Goal: Task Accomplishment & Management: Manage account settings

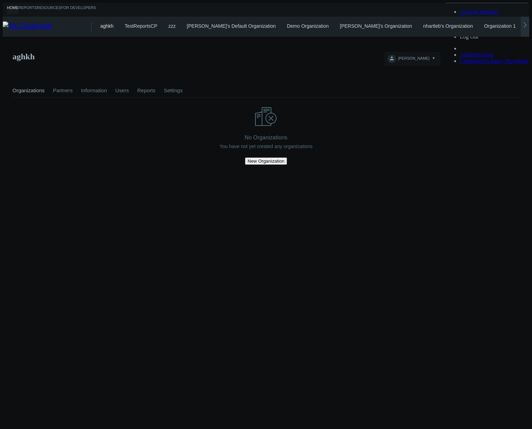
click at [526, 22] on icon at bounding box center [525, 25] width 6 height 6
click at [516, 25] on link "Shared with Me" at bounding box center [533, 26] width 34 height 6
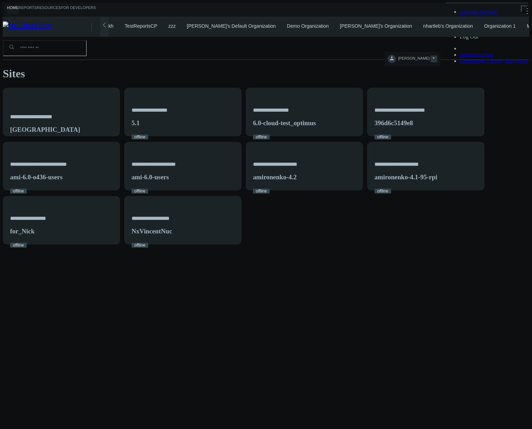
click at [429, 56] on span "[PERSON_NAME]" at bounding box center [413, 60] width 31 height 8
click at [477, 40] on span "Log Out" at bounding box center [469, 37] width 19 height 6
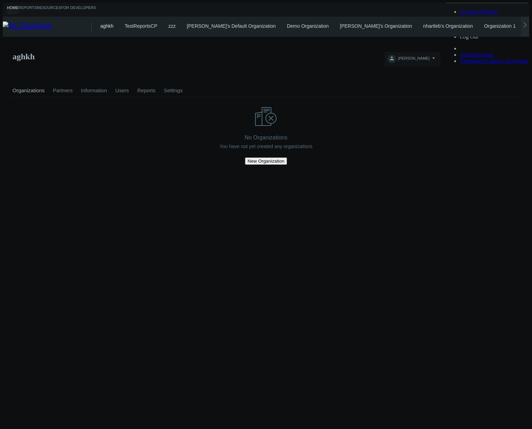
click at [484, 23] on link "Organization 1" at bounding box center [500, 26] width 32 height 6
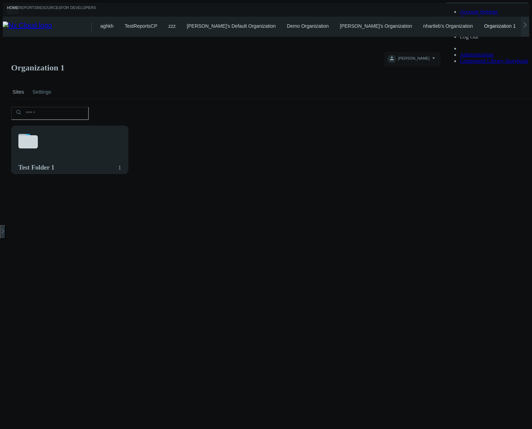
click at [495, 26] on div "aghkh TestReportsCP zzz azaretskaya's Default Organization Demo Organization ka…" at bounding box center [314, 27] width 429 height 20
click at [527, 25] on link "My Sites" at bounding box center [536, 26] width 19 height 6
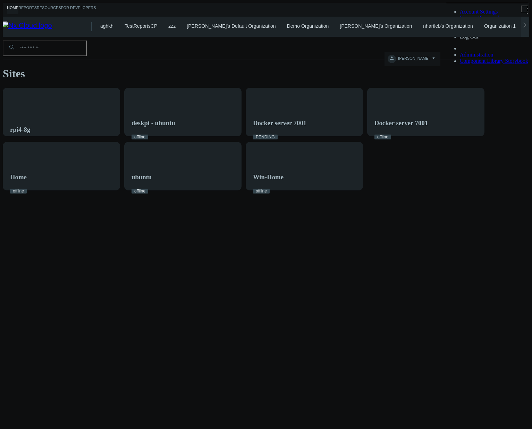
click at [484, 25] on link "Organization 1" at bounding box center [500, 26] width 32 height 6
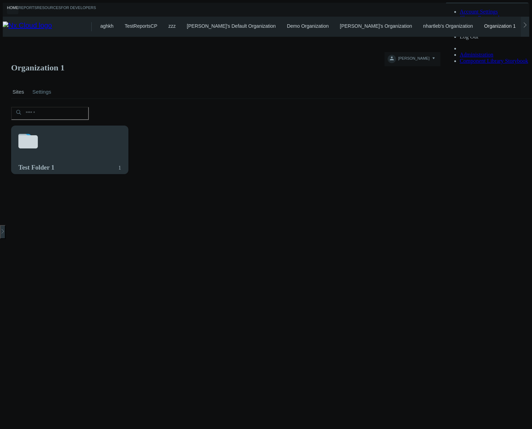
click at [90, 132] on svg-icon at bounding box center [69, 142] width 103 height 24
click at [101, 135] on div "b6f9c1bb300b" at bounding box center [69, 154] width 117 height 56
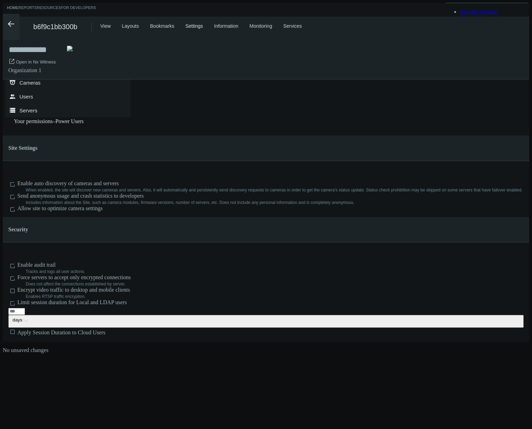
click at [15, 7] on link "Home" at bounding box center [12, 10] width 11 height 9
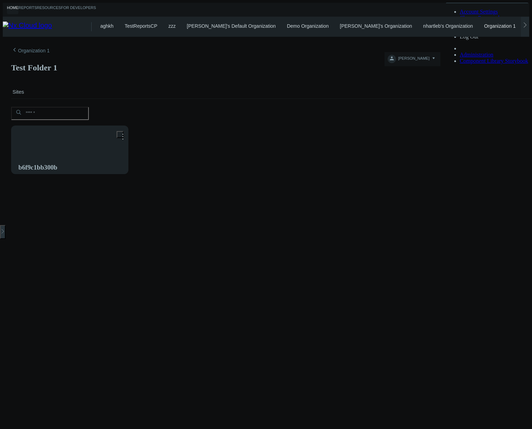
click at [527, 25] on link "My Sites" at bounding box center [536, 26] width 19 height 6
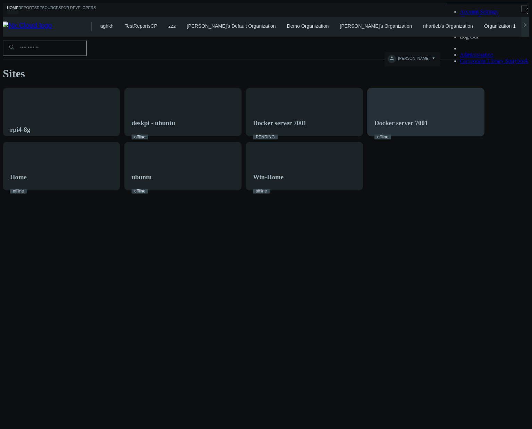
click at [375, 140] on div "Docker server 7001 offline" at bounding box center [401, 129] width 53 height 21
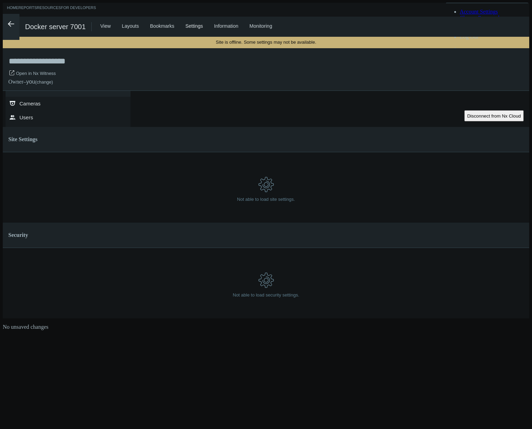
click at [464, 110] on button "Disconnect from Nx Cloud" at bounding box center [493, 115] width 59 height 11
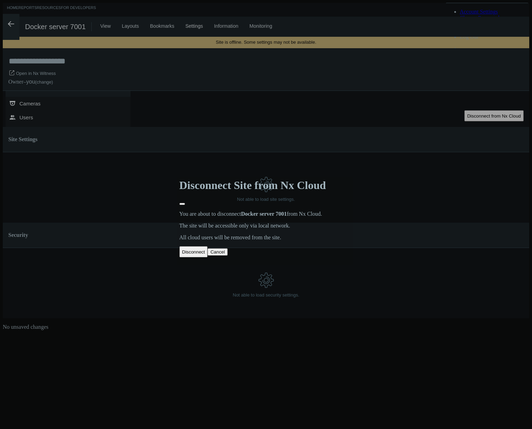
click at [207, 246] on button "Disconnect" at bounding box center [193, 251] width 28 height 11
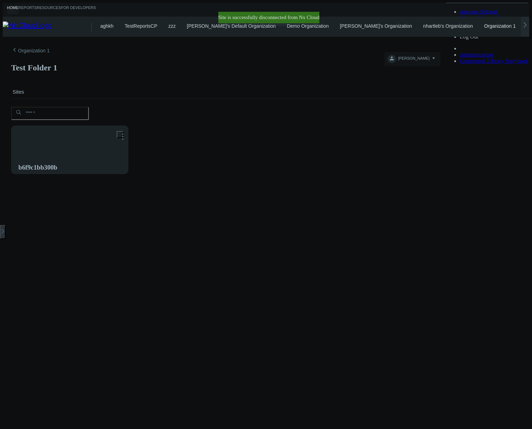
click at [527, 23] on link "My Sites" at bounding box center [536, 26] width 19 height 6
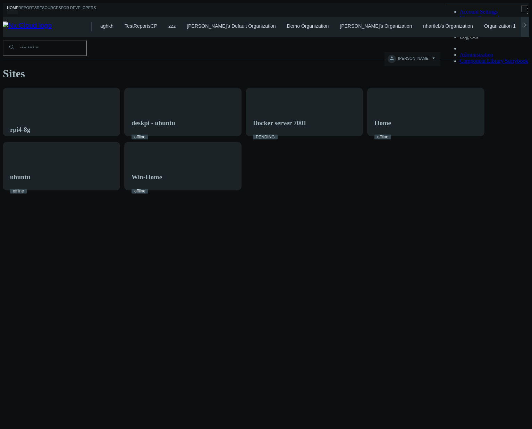
click at [528, 22] on icon at bounding box center [525, 25] width 6 height 6
click at [516, 23] on link "Shared with Me" at bounding box center [533, 26] width 34 height 6
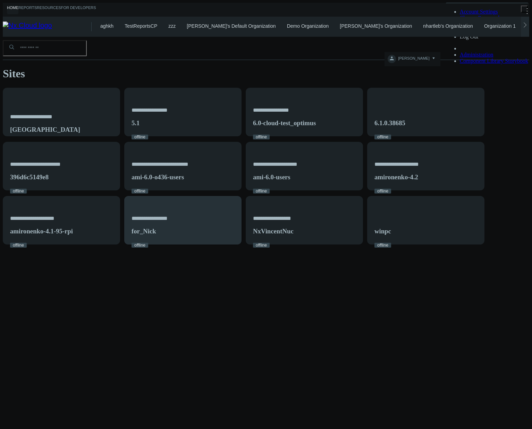
click at [125, 253] on div "**********" at bounding box center [183, 224] width 117 height 56
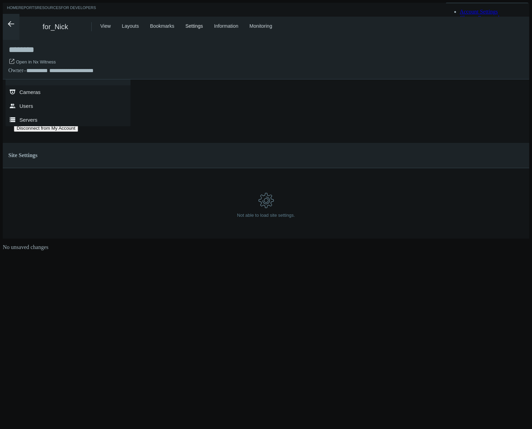
click at [78, 125] on button "Disconnect from My Account" at bounding box center [46, 128] width 64 height 7
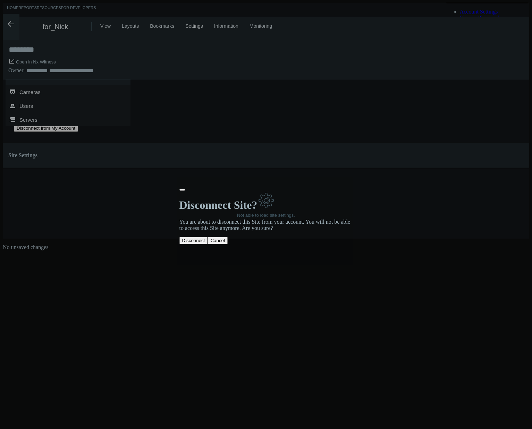
click at [201, 237] on button "Disconnect" at bounding box center [193, 240] width 28 height 7
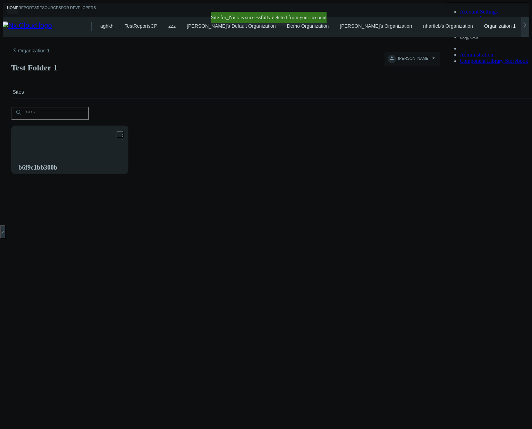
click at [524, 27] on div at bounding box center [525, 27] width 8 height 20
click at [480, 24] on div "aghkh TestReportsCP zzz azaretskaya's Default Organization Demo Organization ka…" at bounding box center [314, 27] width 429 height 20
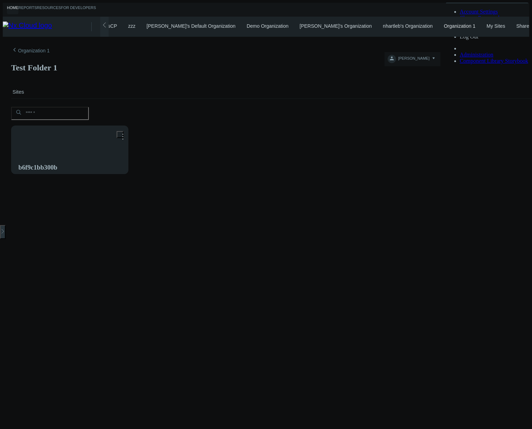
click at [516, 25] on link "Shared with Me" at bounding box center [533, 26] width 34 height 6
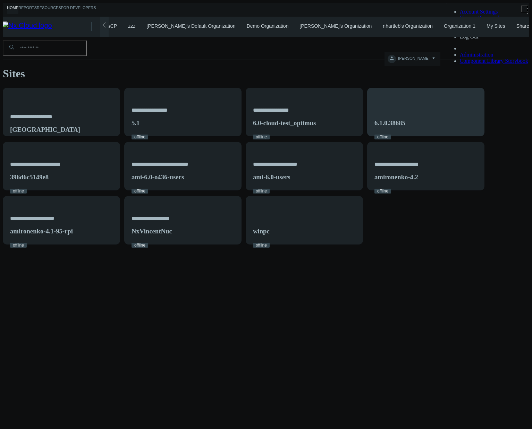
click at [368, 144] on div "6.1.0.38685 offline" at bounding box center [426, 116] width 117 height 56
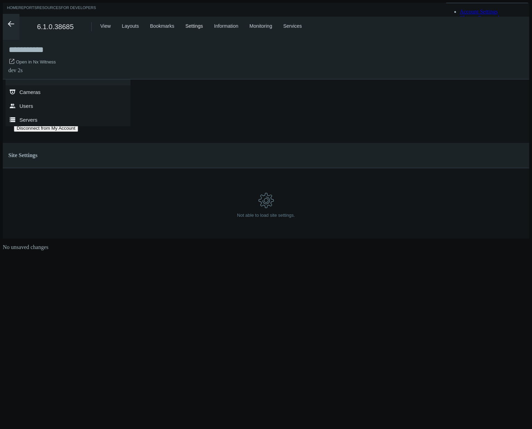
click at [78, 125] on button "Disconnect from My Account" at bounding box center [46, 128] width 64 height 7
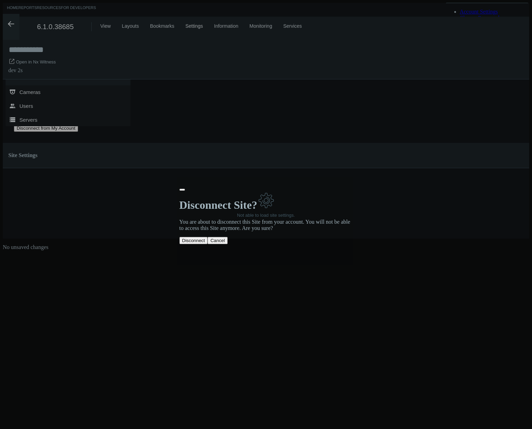
click at [196, 237] on button "Disconnect" at bounding box center [193, 240] width 28 height 7
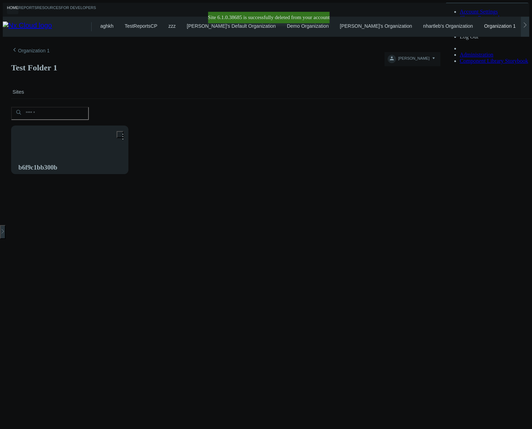
click at [524, 24] on div at bounding box center [525, 27] width 8 height 20
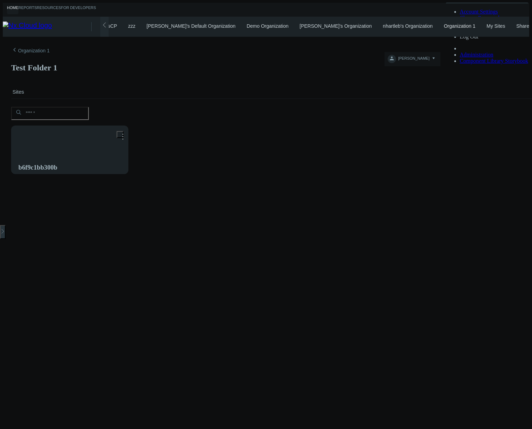
click at [516, 23] on link "Shared with Me" at bounding box center [533, 26] width 34 height 6
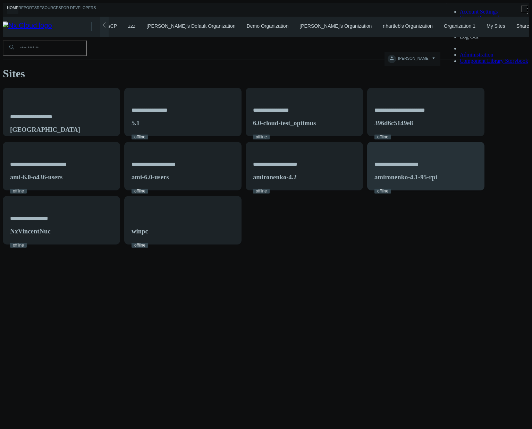
click at [368, 199] on div "**********" at bounding box center [426, 170] width 117 height 56
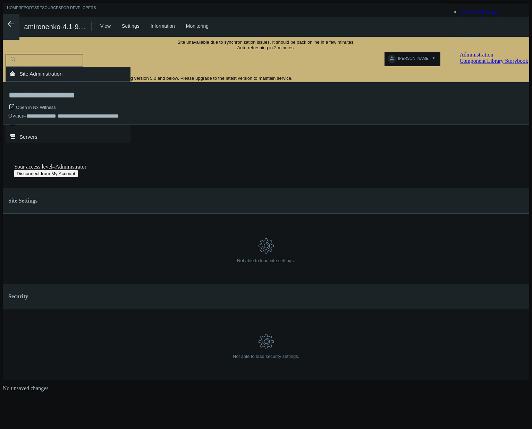
click at [78, 170] on button "Disconnect from My Account" at bounding box center [46, 173] width 64 height 7
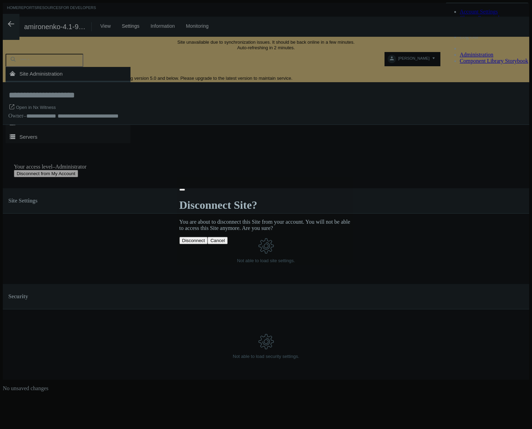
click at [196, 238] on button "Disconnect" at bounding box center [193, 240] width 28 height 7
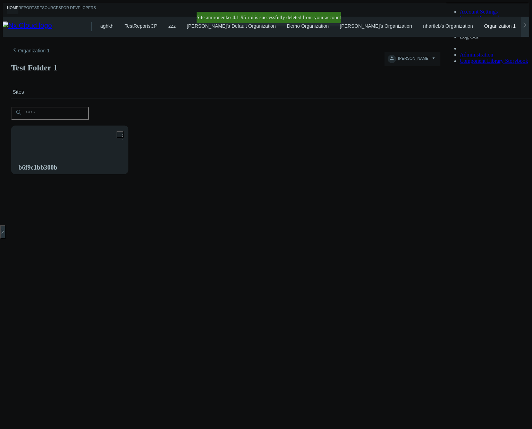
click at [528, 24] on icon at bounding box center [525, 25] width 6 height 6
click at [498, 29] on div "aghkh TestReportsCP zzz azaretskaya's Default Organization Demo Organization ka…" at bounding box center [314, 27] width 429 height 20
click at [516, 24] on link "Shared with Me" at bounding box center [533, 26] width 34 height 6
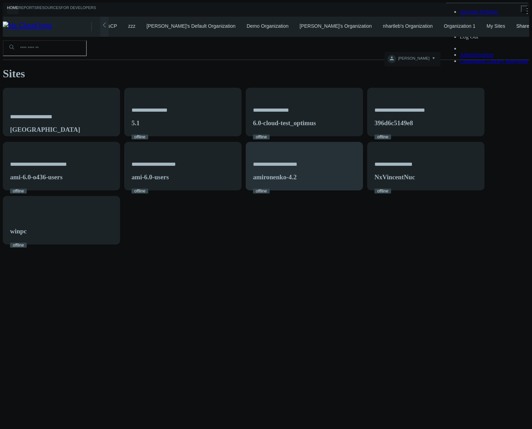
click at [246, 199] on div "**********" at bounding box center [304, 170] width 117 height 56
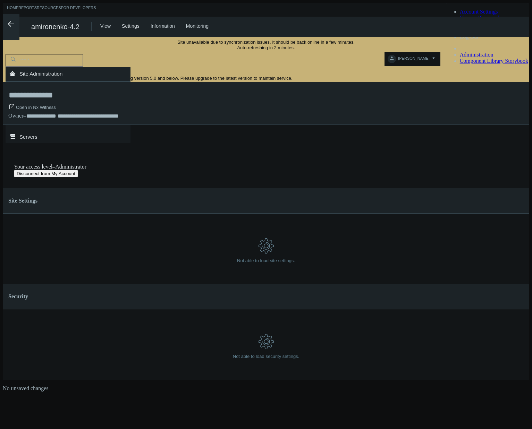
click at [78, 170] on button "Disconnect from My Account" at bounding box center [46, 173] width 64 height 7
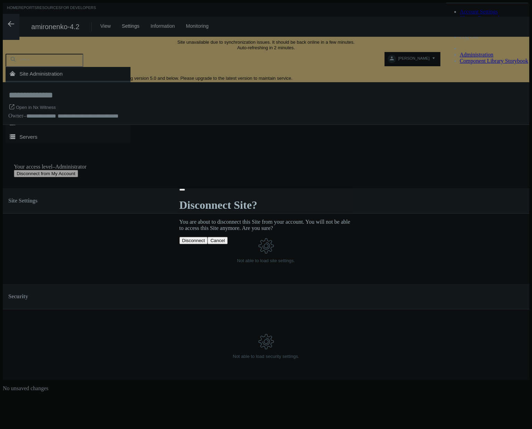
click at [208, 239] on button "Disconnect" at bounding box center [193, 240] width 28 height 7
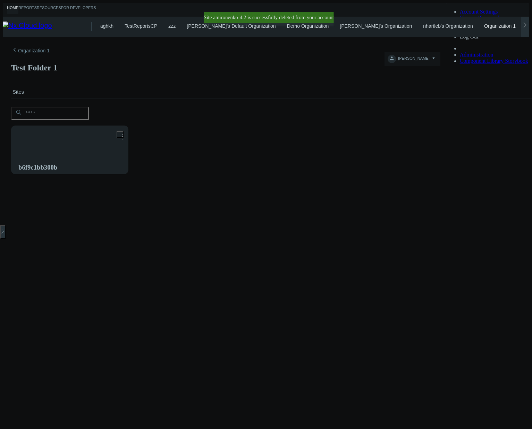
click at [525, 25] on icon at bounding box center [525, 25] width 6 height 6
click at [516, 24] on link "Shared with Me" at bounding box center [533, 26] width 34 height 6
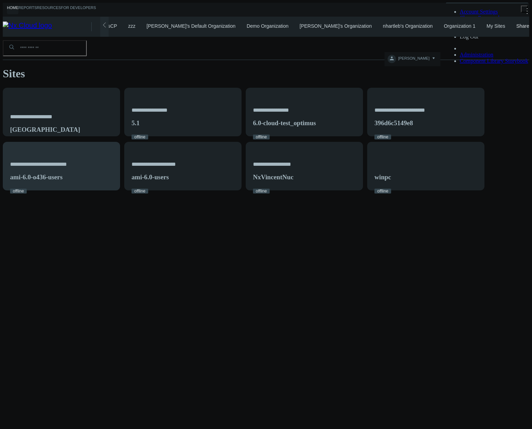
click at [120, 150] on div "**********" at bounding box center [61, 170] width 117 height 56
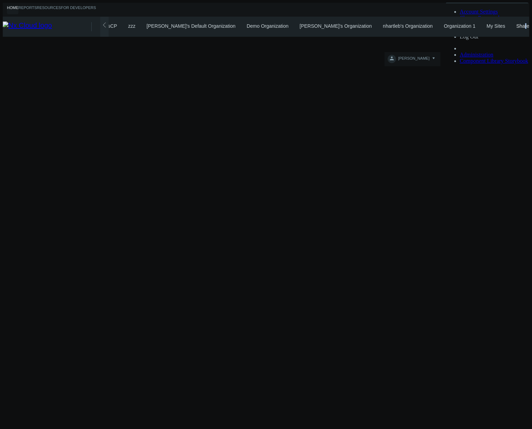
click at [516, 26] on div "Shared with Me" at bounding box center [533, 29] width 34 height 12
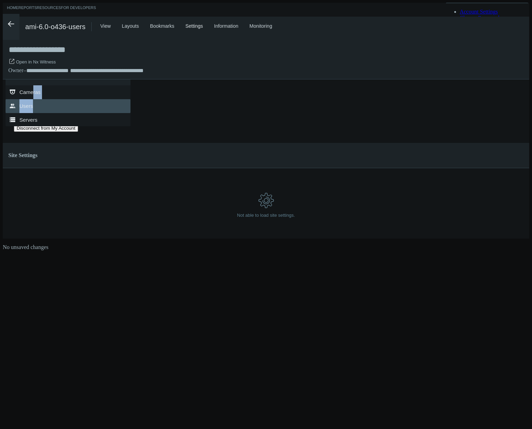
click at [34, 102] on div ".st0{fill-rule:evenodd;clip-rule:evenodd;fill:#2B383F;} Site Administration ***…" at bounding box center [68, 88] width 125 height 76
click at [35, 105] on link ".st0{fill-rule:evenodd;clip-rule:evenodd;fill:#2B383F;} Users" at bounding box center [68, 106] width 125 height 14
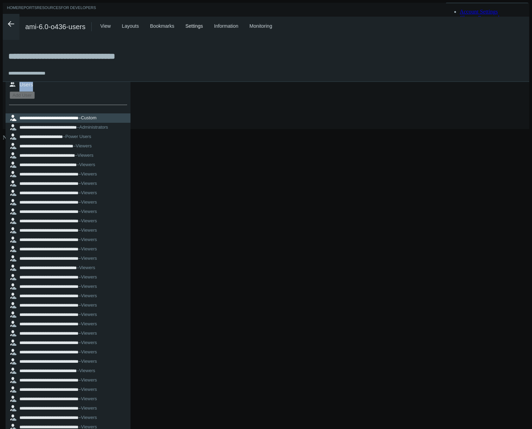
click at [42, 102] on div "Add User" at bounding box center [68, 97] width 125 height 10
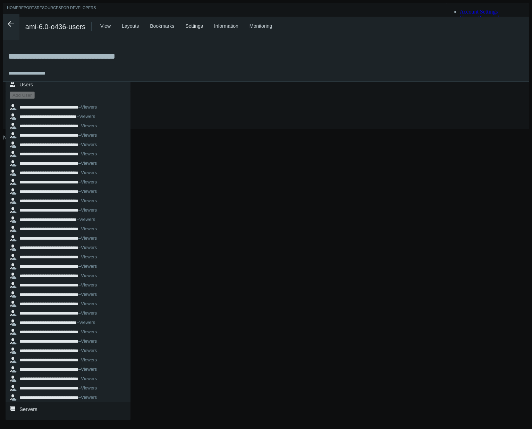
scroll to position [631, 0]
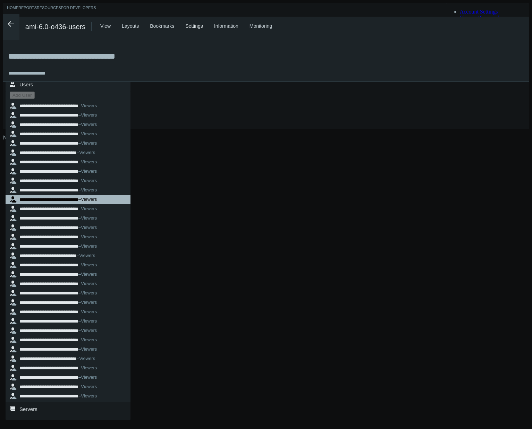
click at [38, 197] on nx-search-highlight "**********" at bounding box center [48, 199] width 59 height 5
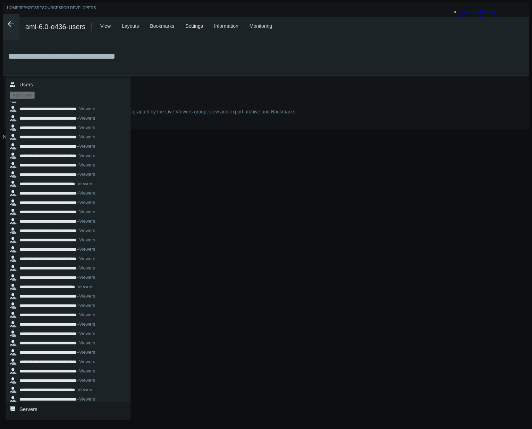
scroll to position [27919, 0]
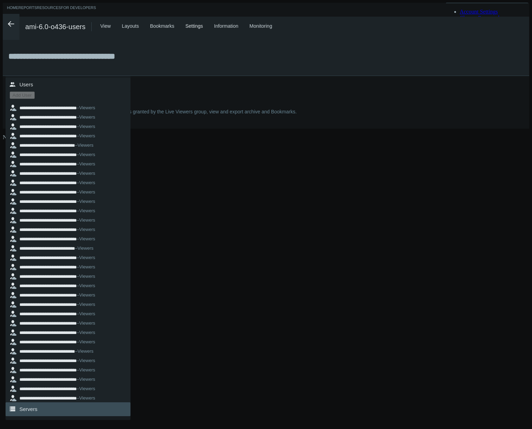
click at [54, 417] on link ".st0{fill-rule:evenodd;clip-rule:evenodd;fill:#2B383F;} Servers" at bounding box center [68, 410] width 125 height 14
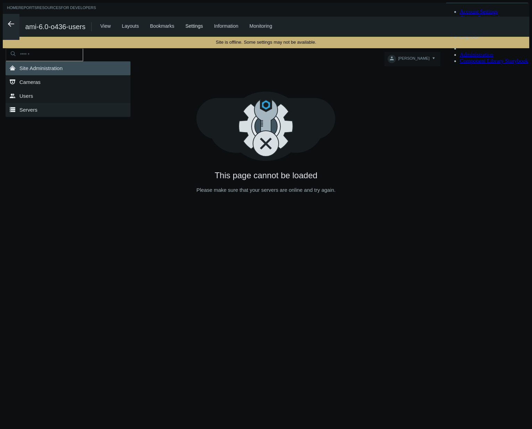
click at [93, 69] on link ".st0{fill-rule:evenodd;clip-rule:evenodd;fill:#2B383F;} Site Administration" at bounding box center [68, 68] width 125 height 14
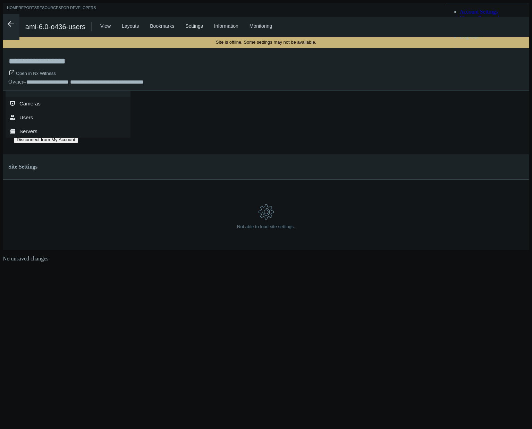
click at [78, 136] on button "Disconnect from My Account" at bounding box center [46, 139] width 64 height 7
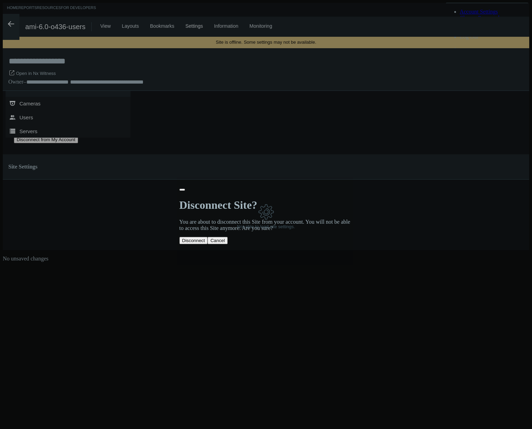
click at [205, 237] on button "Disconnect" at bounding box center [193, 240] width 28 height 7
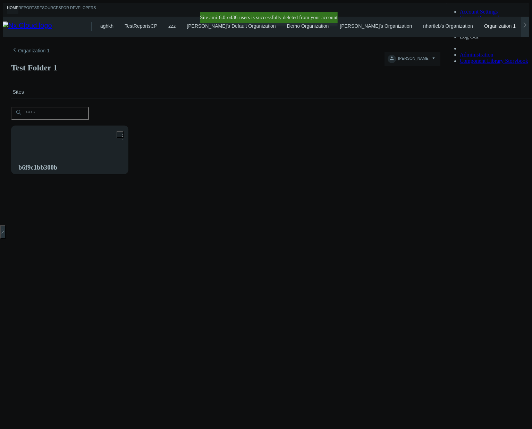
click at [527, 23] on icon at bounding box center [525, 25] width 6 height 6
click at [516, 23] on link "Shared with Me" at bounding box center [533, 26] width 34 height 6
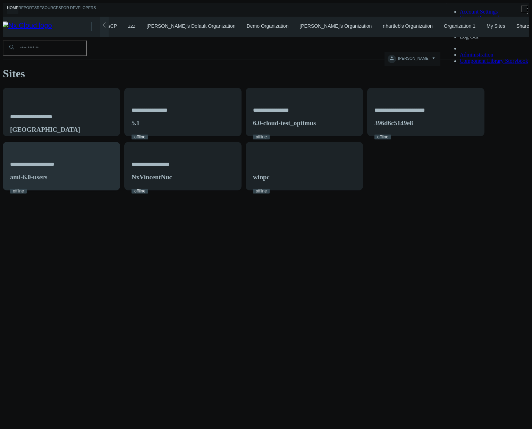
click at [120, 147] on div "**********" at bounding box center [61, 170] width 117 height 56
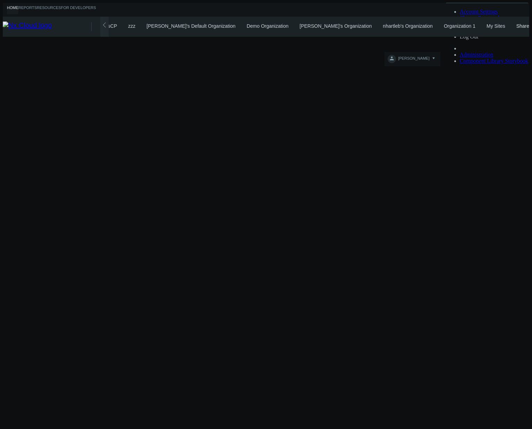
click at [465, 9] on div "Home Reports Resources For Developers NICK H. Account Settings Change Password …" at bounding box center [266, 10] width 527 height 14
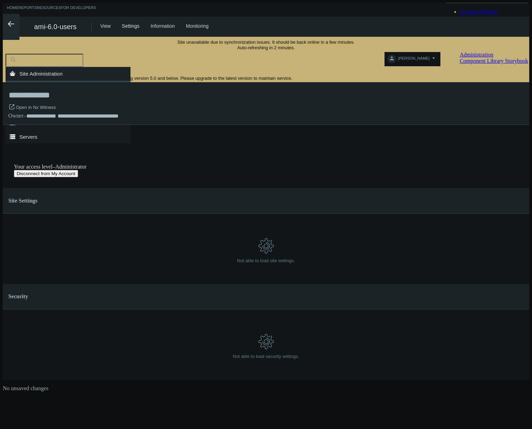
click at [78, 170] on button "Disconnect from My Account" at bounding box center [46, 173] width 64 height 7
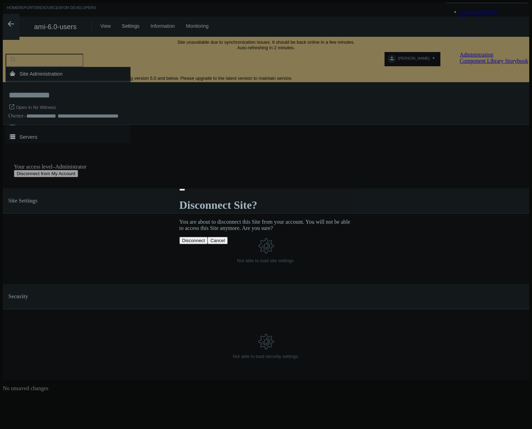
click at [205, 237] on button "Disconnect" at bounding box center [193, 240] width 28 height 7
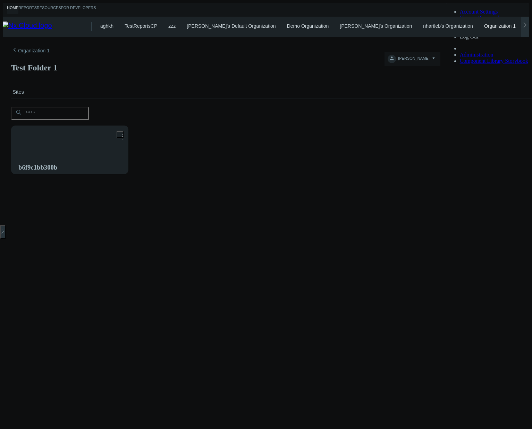
click at [528, 19] on div at bounding box center [525, 27] width 8 height 20
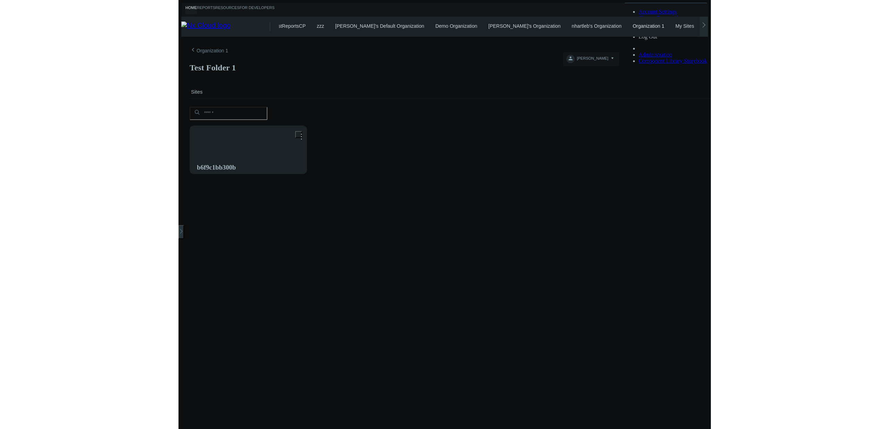
scroll to position [0, 40]
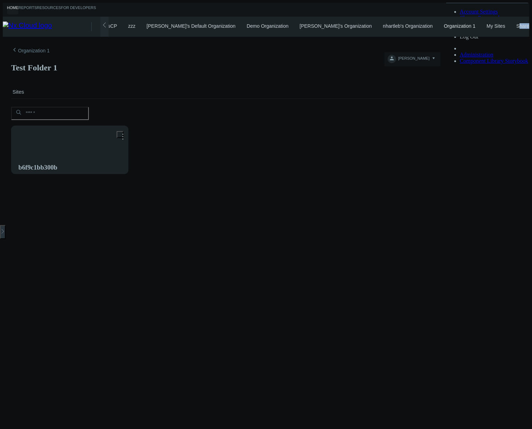
click at [516, 26] on link "Shared with Me" at bounding box center [533, 26] width 34 height 6
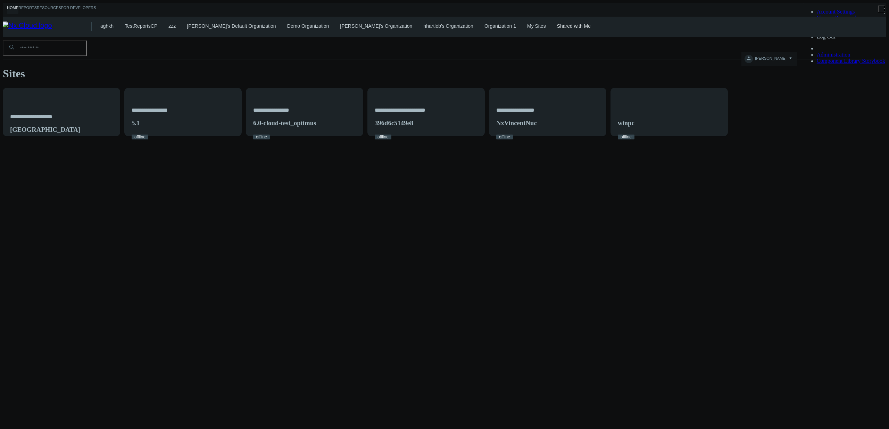
click at [529, 136] on div "**********" at bounding box center [444, 87] width 883 height 100
click at [484, 23] on link "Organization 1" at bounding box center [500, 26] width 32 height 6
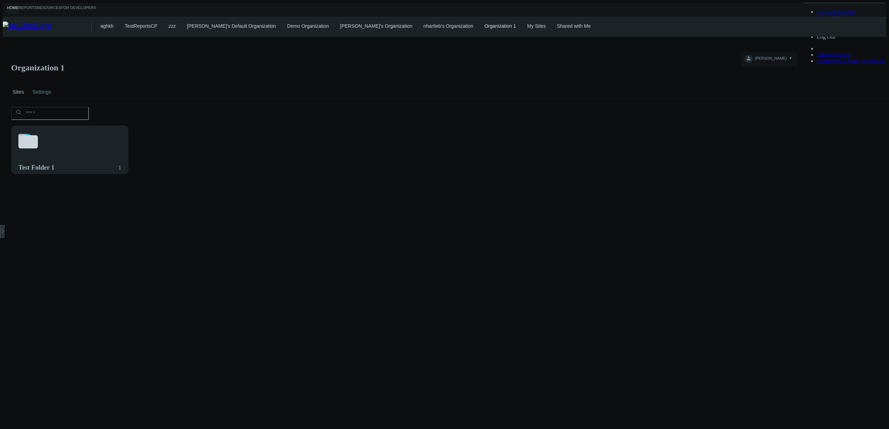
click at [423, 25] on link "nhartleb's Organization" at bounding box center [448, 26] width 50 height 6
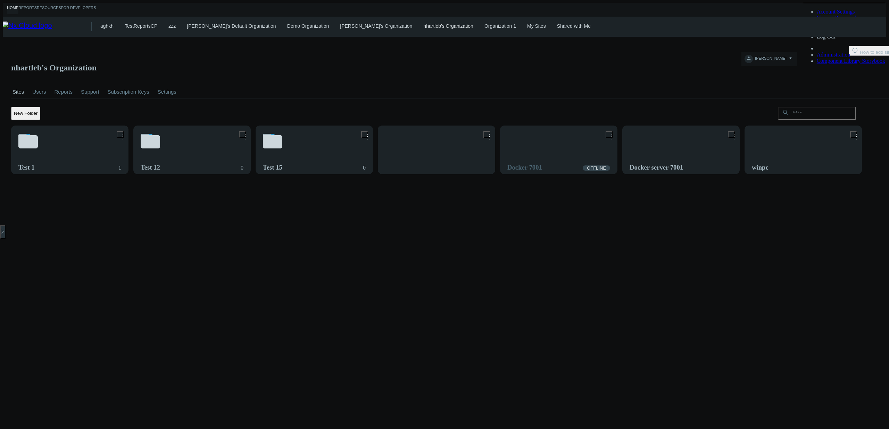
click at [527, 23] on link "My Sites" at bounding box center [536, 26] width 19 height 6
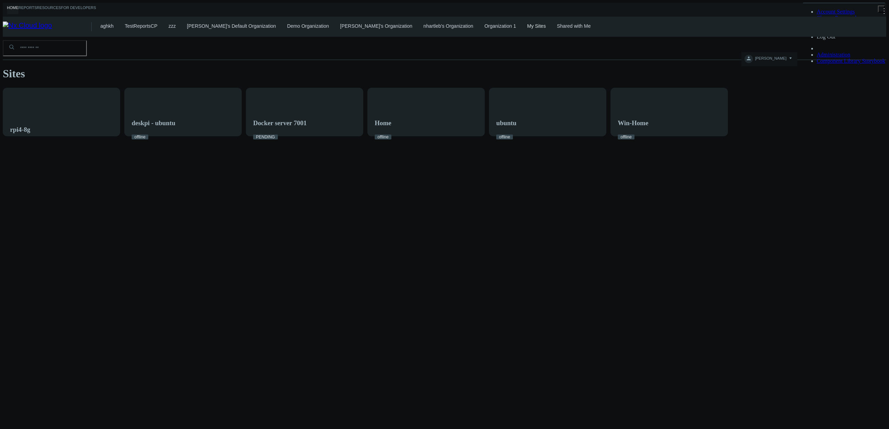
click at [532, 24] on link "Shared with Me" at bounding box center [574, 26] width 34 height 6
click at [427, 24] on link "nhartleb's Organization" at bounding box center [448, 26] width 50 height 6
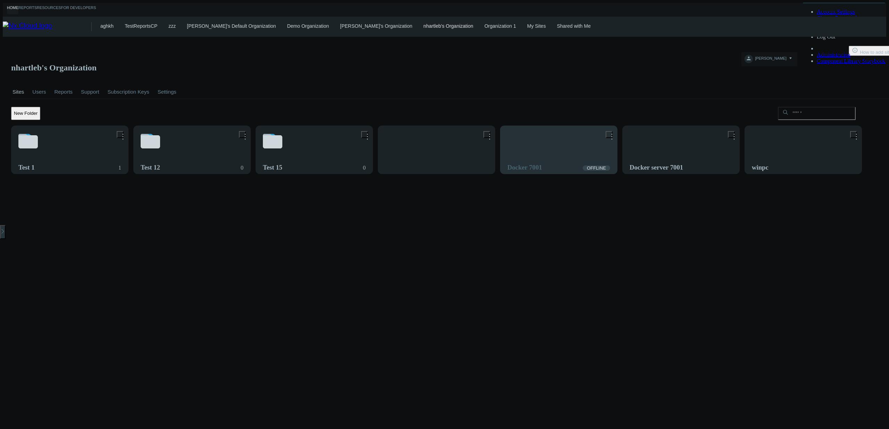
click at [532, 127] on div "Docker 7001 OFFLINE" at bounding box center [558, 154] width 117 height 56
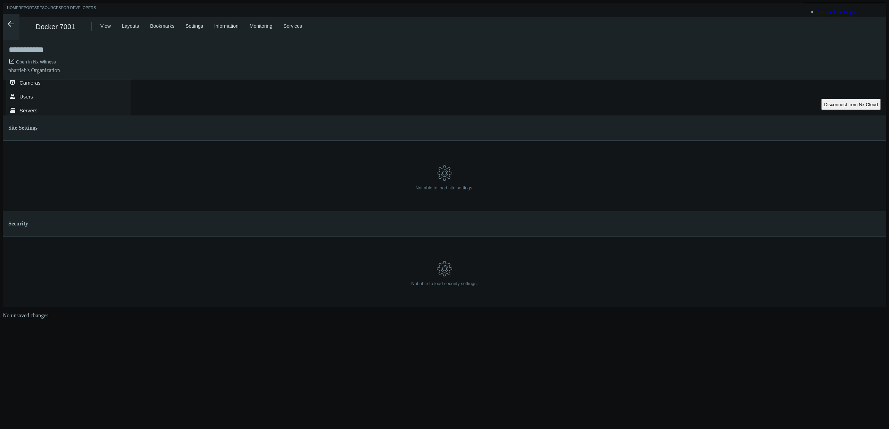
click at [532, 99] on button "Disconnect from Nx Cloud" at bounding box center [850, 104] width 59 height 11
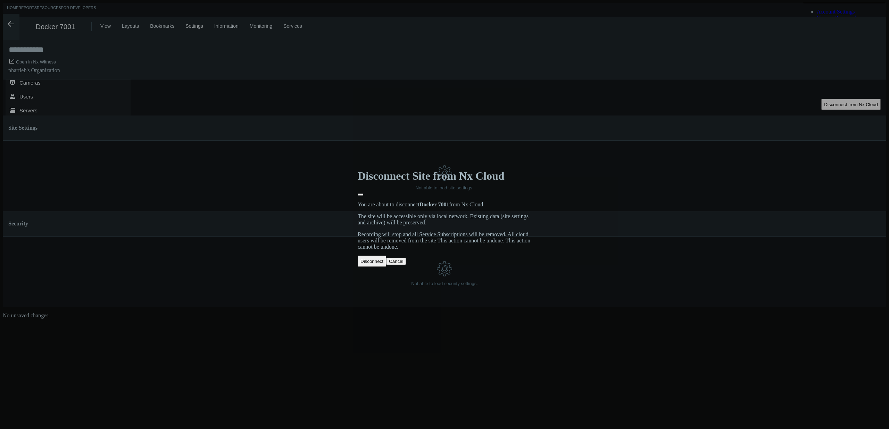
click at [384, 256] on button "Disconnect" at bounding box center [372, 261] width 28 height 11
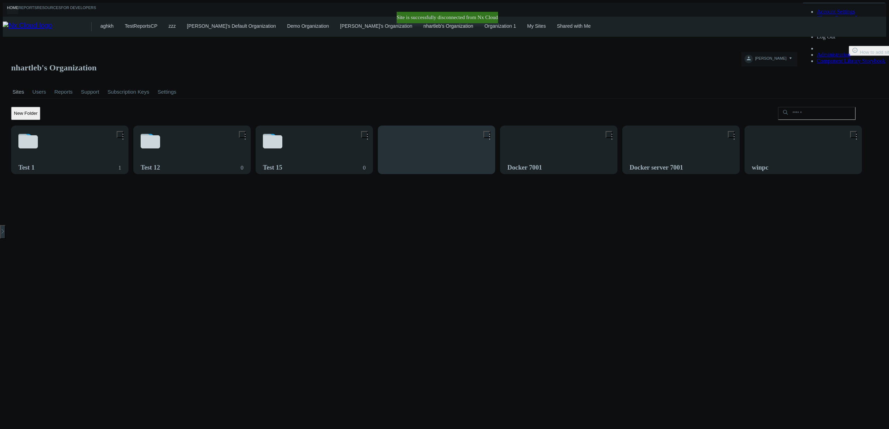
click at [454, 126] on div at bounding box center [436, 154] width 117 height 56
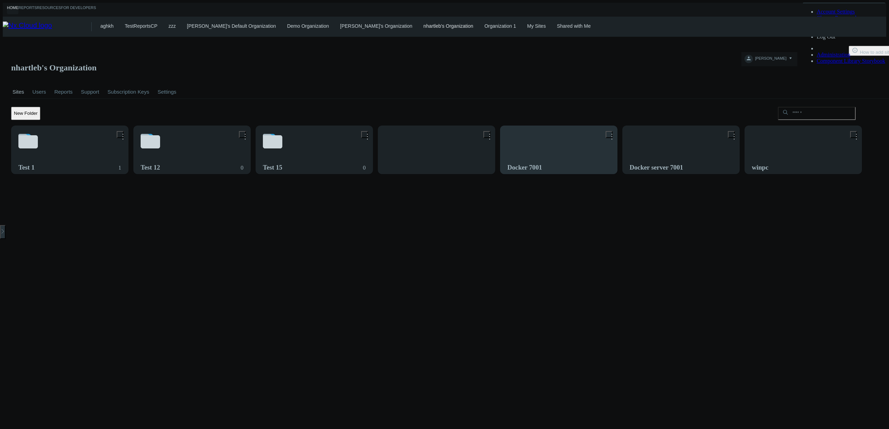
click at [532, 126] on div "Docker 7001" at bounding box center [558, 154] width 117 height 56
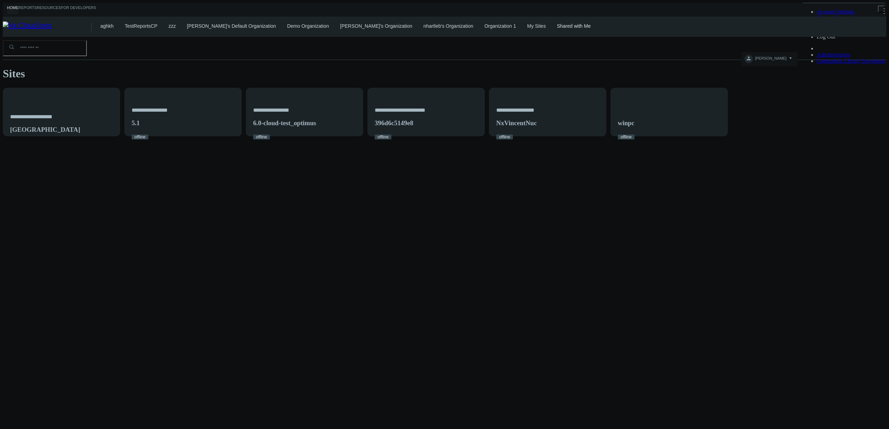
click at [423, 23] on link "nhartleb's Organization" at bounding box center [448, 26] width 50 height 6
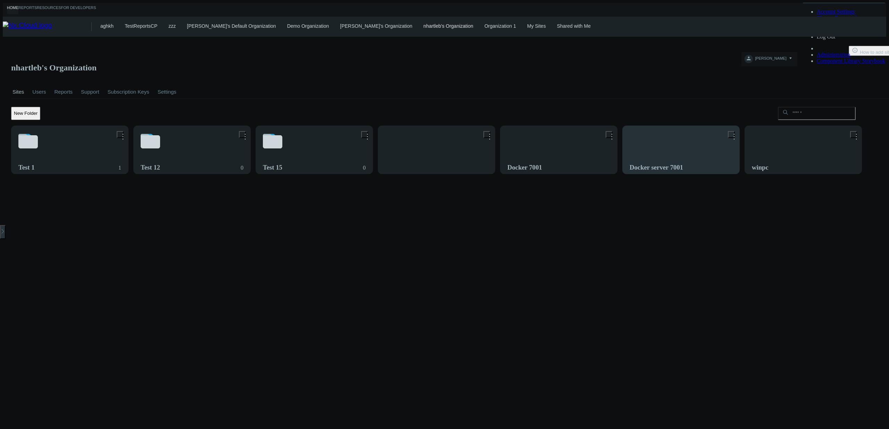
click at [532, 129] on div "Docker server 7001" at bounding box center [680, 154] width 117 height 56
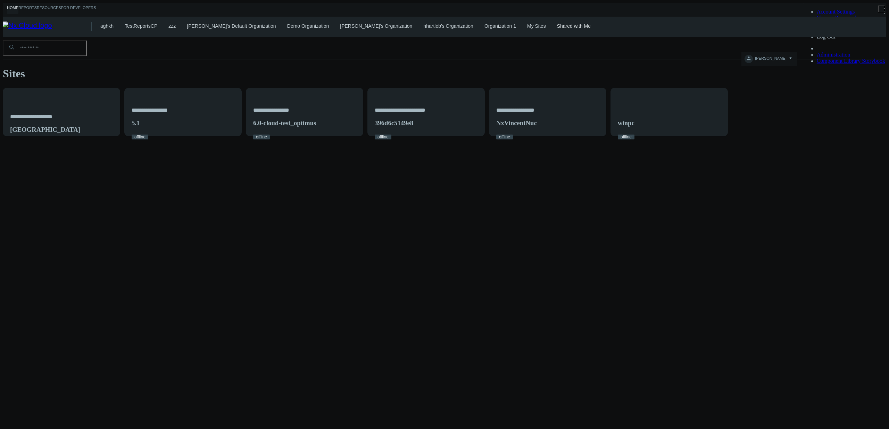
click at [423, 23] on link "nhartleb's Organization" at bounding box center [448, 26] width 50 height 6
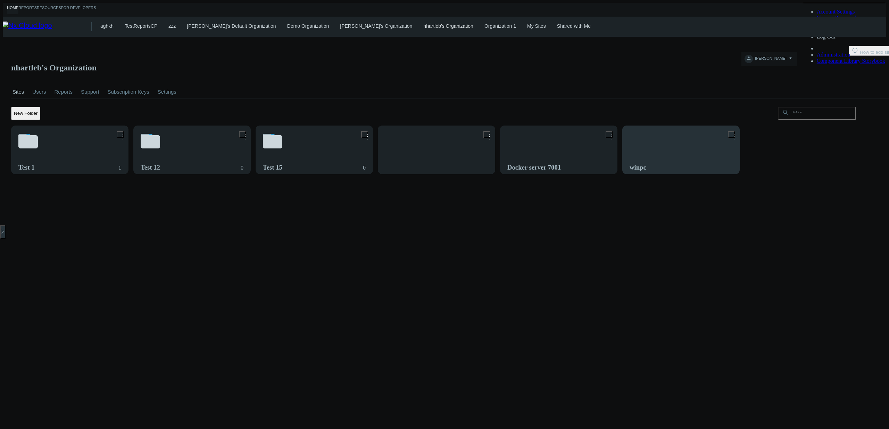
click at [686, 126] on div "winpc" at bounding box center [680, 154] width 117 height 56
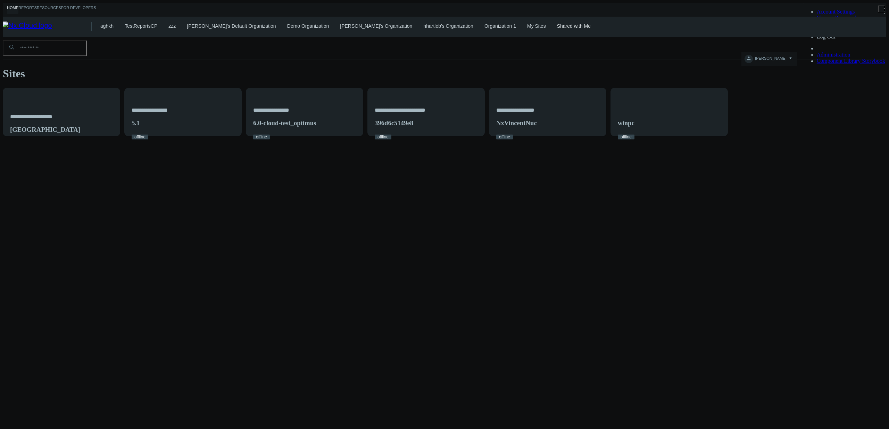
click at [484, 25] on link "Organization 1" at bounding box center [500, 26] width 32 height 6
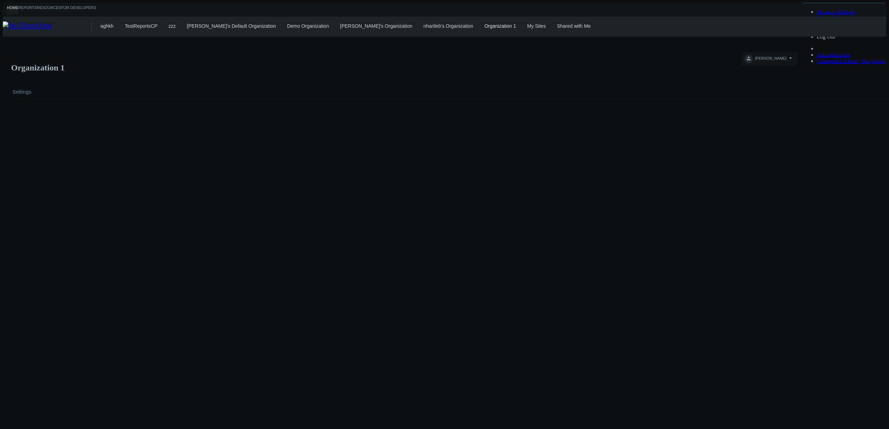
click at [423, 23] on link "nhartleb's Organization" at bounding box center [448, 26] width 50 height 6
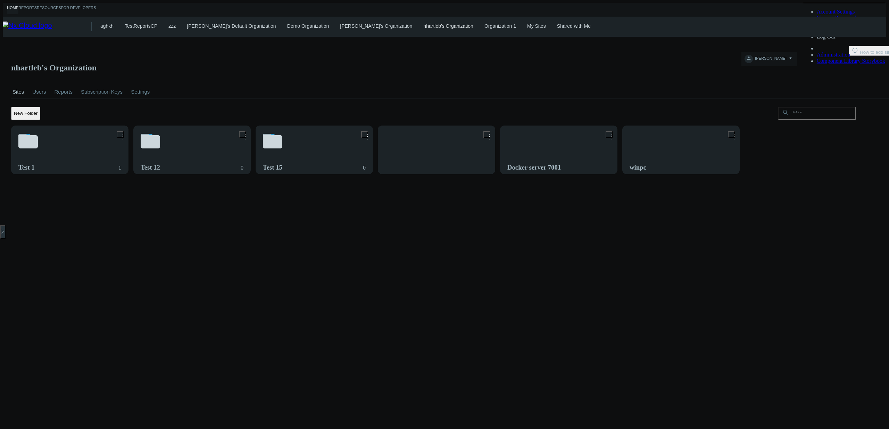
click at [557, 27] on link "Shared with Me" at bounding box center [574, 26] width 34 height 6
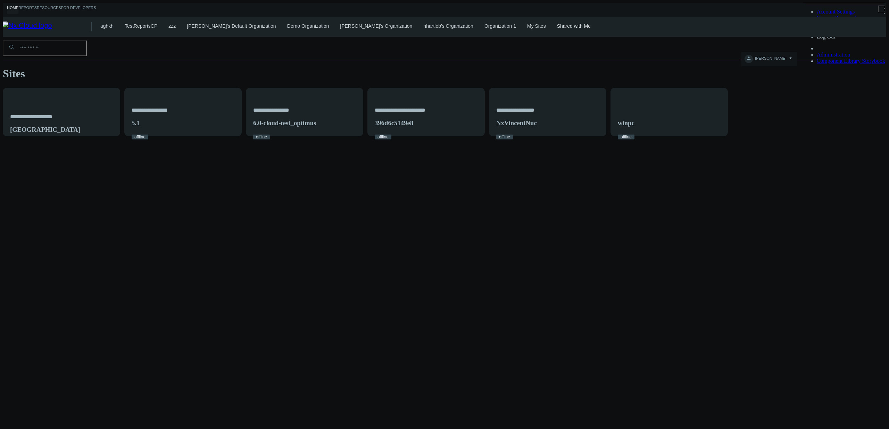
click at [557, 27] on div "Shared with Me" at bounding box center [574, 29] width 34 height 12
click at [732, 136] on div "**********" at bounding box center [444, 87] width 883 height 100
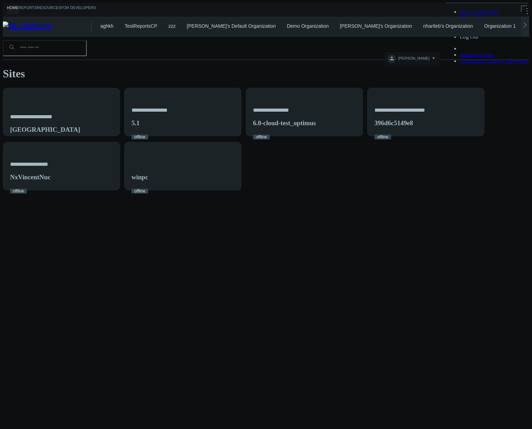
click at [405, 184] on div "**********" at bounding box center [266, 114] width 527 height 154
click at [484, 25] on link "Organization 1" at bounding box center [500, 26] width 32 height 6
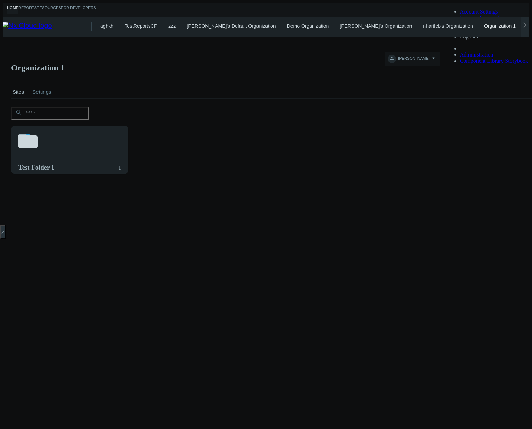
click at [284, 129] on div "Test Folder 1 1" at bounding box center [274, 149] width 529 height 51
click at [527, 25] on link "My Sites" at bounding box center [536, 26] width 19 height 6
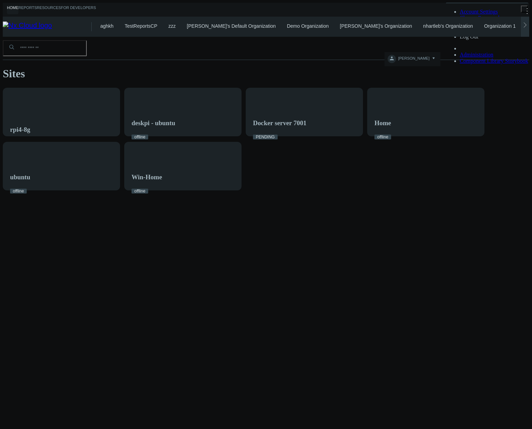
click at [526, 26] on icon at bounding box center [525, 25] width 6 height 6
click at [516, 26] on link "Shared with Me" at bounding box center [533, 26] width 34 height 6
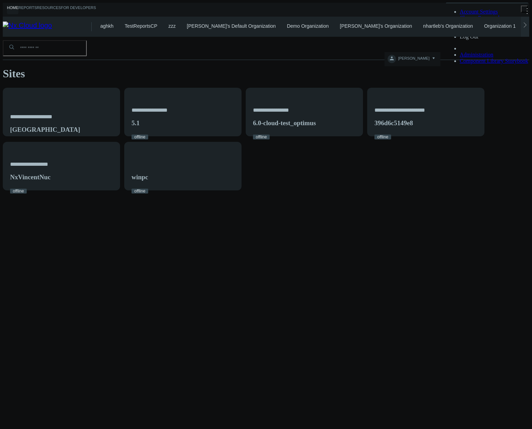
click at [227, 191] on div "**********" at bounding box center [266, 114] width 527 height 154
click at [426, 168] on div "**********" at bounding box center [266, 139] width 527 height 103
click at [524, 26] on div at bounding box center [525, 27] width 8 height 20
click at [524, 26] on div "aghkh TestReportsCP zzz azaretskaya's Default Organization Demo Organization ka…" at bounding box center [314, 27] width 429 height 20
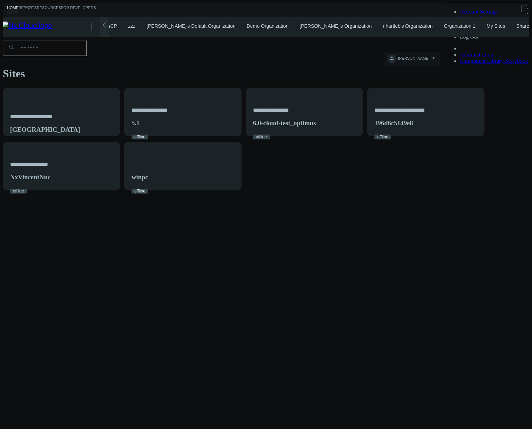
click at [487, 27] on link "My Sites" at bounding box center [496, 26] width 19 height 6
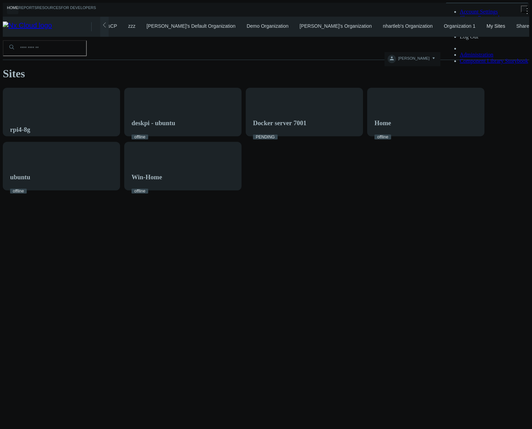
click at [516, 24] on link "Shared with Me" at bounding box center [533, 26] width 34 height 6
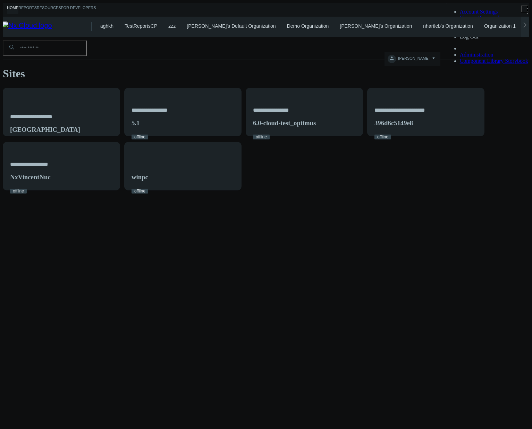
click at [484, 23] on link "Organization 1" at bounding box center [500, 26] width 32 height 6
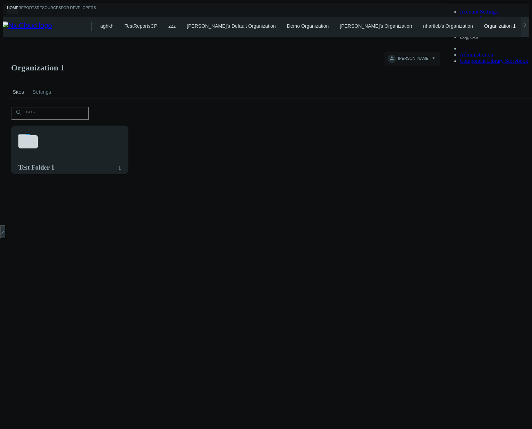
click at [187, 131] on div "Test Folder 1 1" at bounding box center [274, 149] width 529 height 51
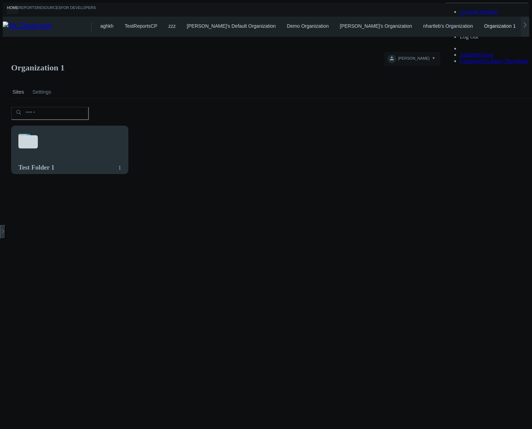
click at [95, 131] on svg-icon at bounding box center [69, 142] width 103 height 24
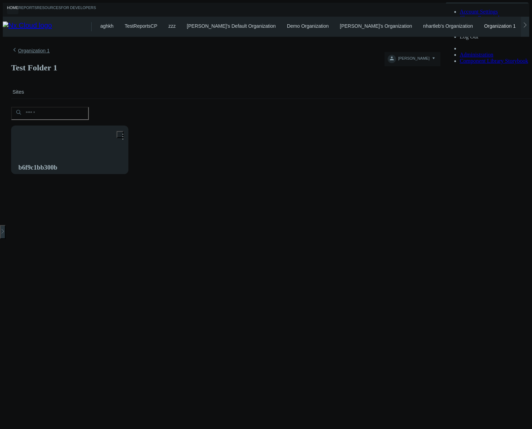
click at [26, 48] on link "Organization 1" at bounding box center [30, 51] width 39 height 8
click at [73, 111] on input "text" at bounding box center [50, 113] width 78 height 13
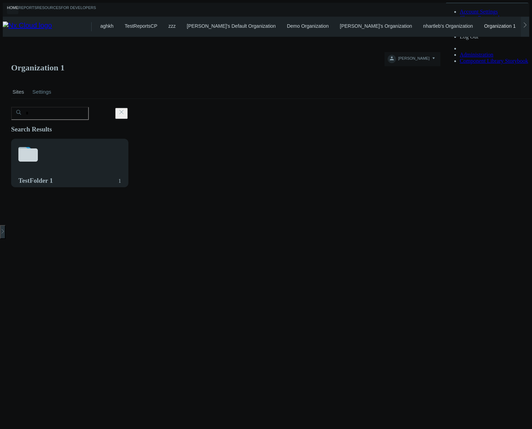
type input "*"
click at [481, 336] on div "Search Results Test F older 1 1" at bounding box center [274, 276] width 527 height 300
click at [74, 116] on input "*" at bounding box center [50, 113] width 78 height 13
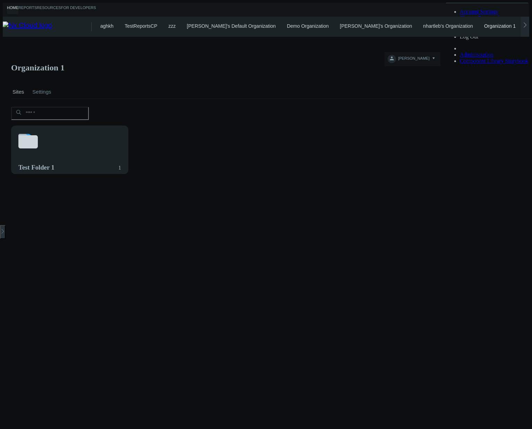
click at [258, 181] on nx-org-cards-container "Test Folder 1 1" at bounding box center [274, 148] width 527 height 83
click at [81, 107] on input "text" at bounding box center [50, 113] width 78 height 13
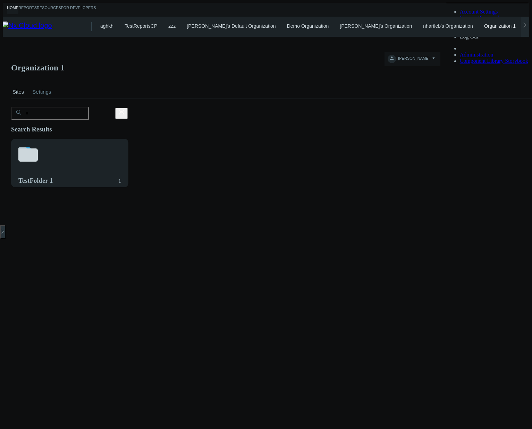
type input "*"
click at [172, 126] on h3 "Search Results" at bounding box center [274, 132] width 527 height 13
click at [119, 109] on icon ".st0 { stroke : #698796; } Close" at bounding box center [121, 112] width 7 height 7
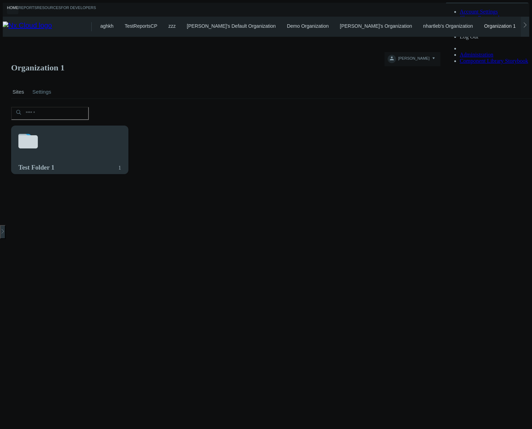
click at [98, 134] on div "Test Folder 1 1" at bounding box center [69, 154] width 117 height 56
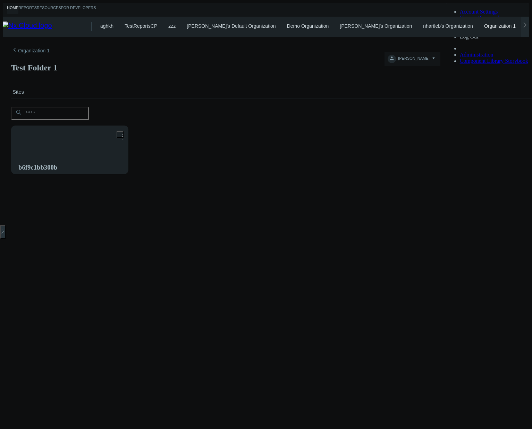
click at [423, 23] on link "nhartleb's Organization" at bounding box center [448, 26] width 50 height 6
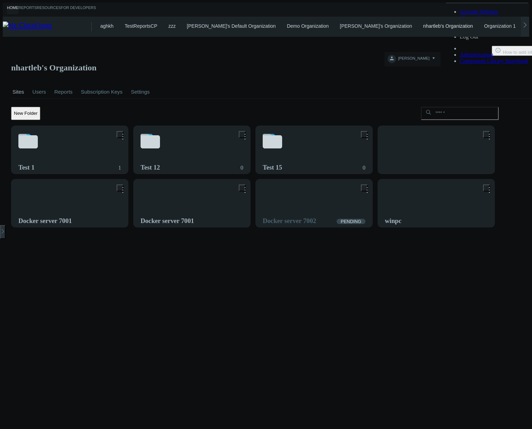
click at [484, 27] on link "Organization 1" at bounding box center [500, 26] width 32 height 6
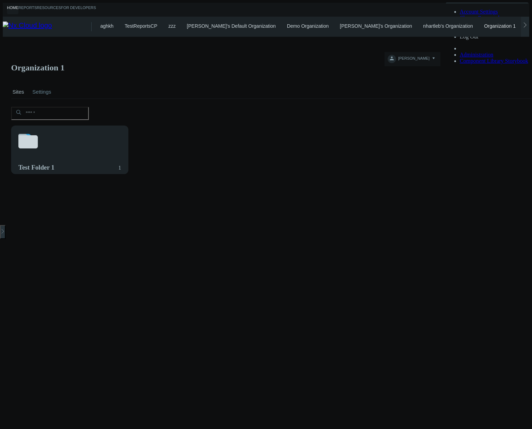
click at [406, 107] on div at bounding box center [274, 116] width 527 height 19
